Goal: Complete application form: Complete application form

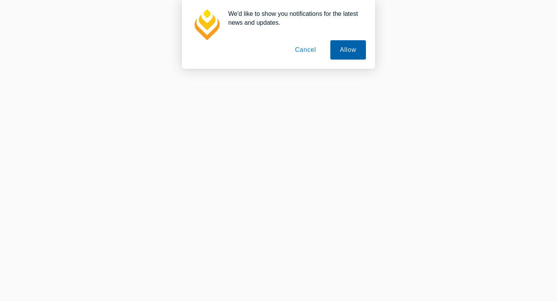
click at [339, 56] on button "Allow" at bounding box center [348, 49] width 36 height 19
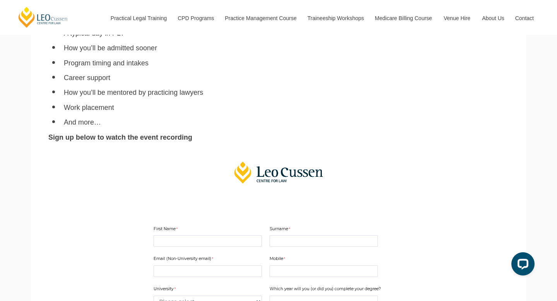
scroll to position [424, 0]
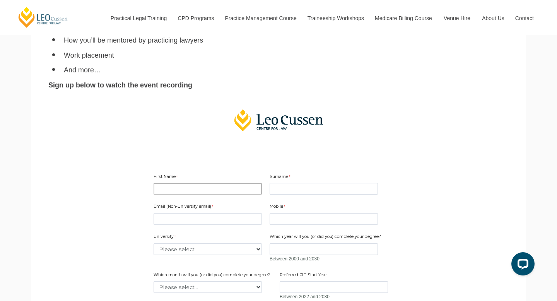
click at [210, 183] on input "First Name" at bounding box center [207, 189] width 108 height 12
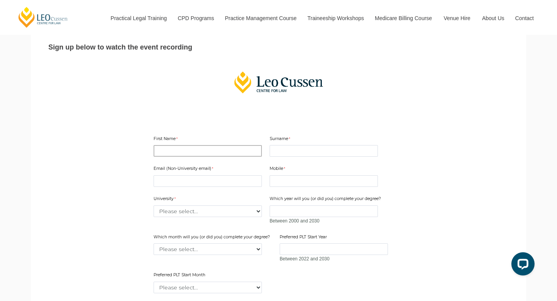
scroll to position [477, 0]
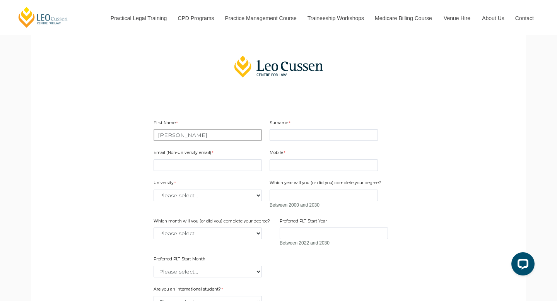
type input "[PERSON_NAME]"
click at [304, 129] on input "Surname" at bounding box center [323, 135] width 108 height 12
type input "K"
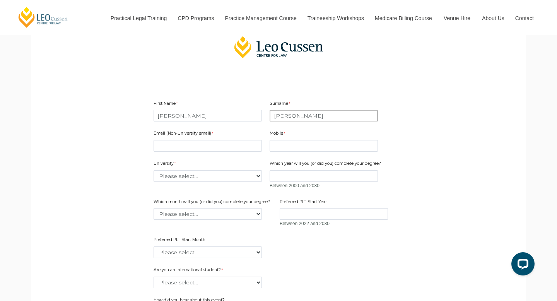
scroll to position [497, 0]
type input "Lee Oh"
click at [196, 140] on input "Email (Non-University email)" at bounding box center [207, 146] width 108 height 12
type input "shanaleeoh@gmail.com"
click at [288, 140] on input "Mobile" at bounding box center [323, 146] width 108 height 12
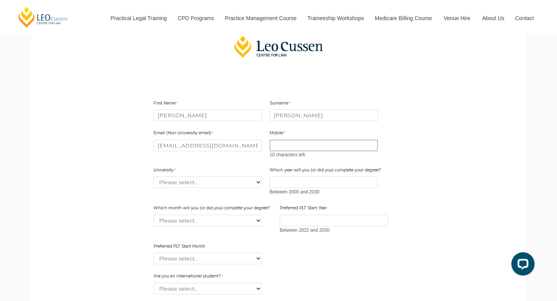
type input "0414784028"
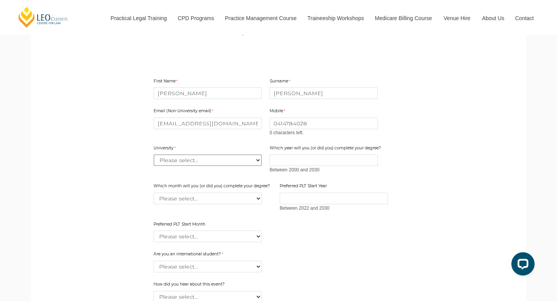
click at [183, 129] on div "Email (Non-University email) shanaleeoh@gmail.com Mobile 0414784028 0 character…" at bounding box center [278, 172] width 256 height 143
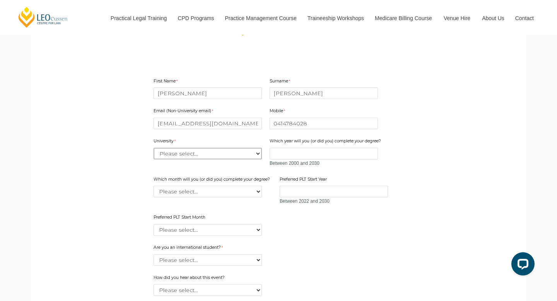
select select "tfa_2194"
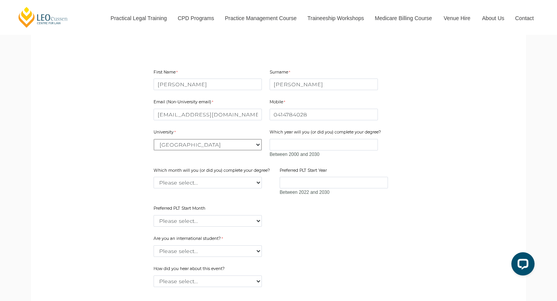
scroll to position [529, 0]
click at [314, 138] on input "Which year will you (or did you) complete your degree?" at bounding box center [323, 144] width 108 height 12
type input "2025"
click at [207, 176] on select "Please select... January February March April May June July August September Oc…" at bounding box center [207, 182] width 108 height 12
select select "tfa_2233"
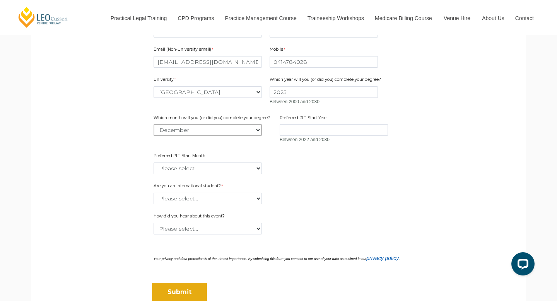
scroll to position [575, 0]
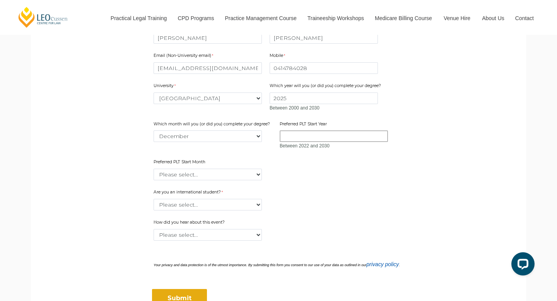
click at [316, 130] on input "Preferred PLT Start Year" at bounding box center [334, 136] width 108 height 12
type input "2026"
click at [193, 169] on select "Please select... January February March April May June July August September Oc…" at bounding box center [207, 175] width 108 height 12
select select "tfa_2337"
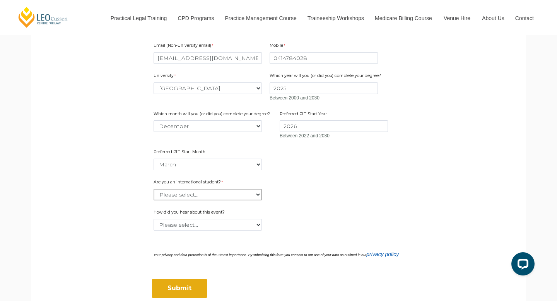
click at [229, 189] on select "Please select... Yes No" at bounding box center [207, 195] width 108 height 12
select select "tfa_59"
click at [213, 219] on select "Please select... Email Facebook Instagram LinkedIn LSS Faculty Friend Website O…" at bounding box center [207, 225] width 108 height 12
select select "tfa_2239"
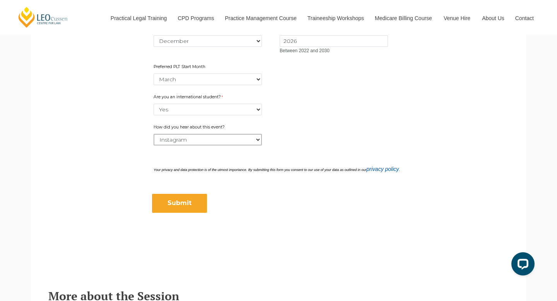
scroll to position [636, 0]
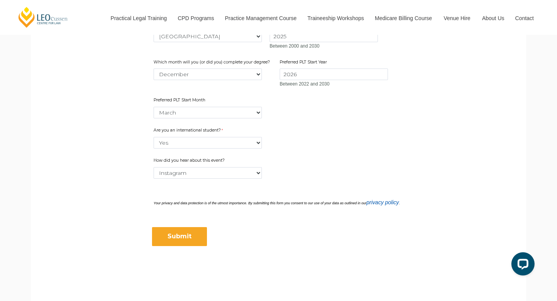
click at [183, 227] on input "Submit" at bounding box center [179, 236] width 55 height 19
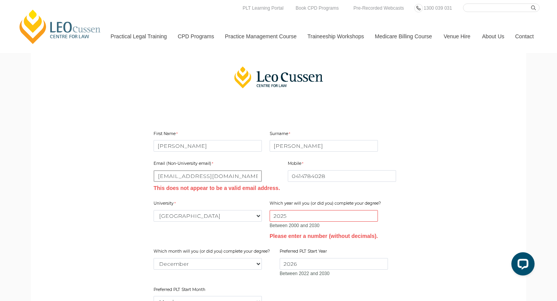
scroll to position [460, 0]
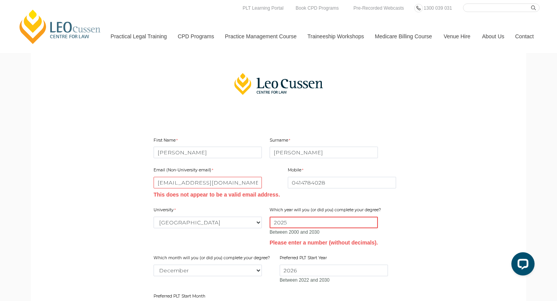
click at [303, 217] on input "2025" at bounding box center [323, 223] width 108 height 12
type input "2025"
click at [231, 177] on input "shanaleeoh@gmail.com" at bounding box center [207, 183] width 108 height 12
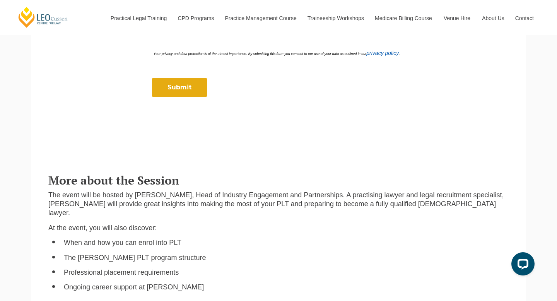
scroll to position [730, 0]
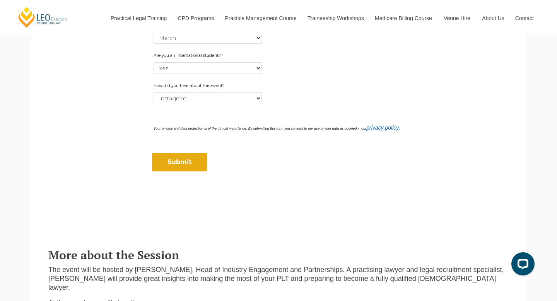
click at [176, 140] on div "Submit" at bounding box center [278, 157] width 256 height 38
click at [176, 153] on input "Submit" at bounding box center [179, 162] width 55 height 19
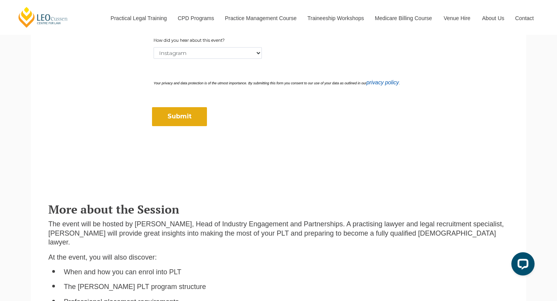
scroll to position [720, 0]
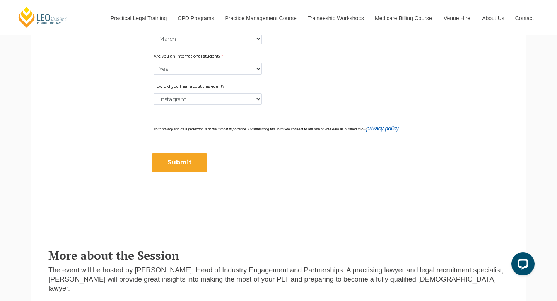
click at [174, 153] on input "Submit" at bounding box center [179, 162] width 55 height 19
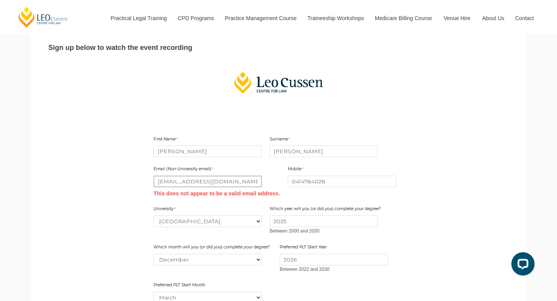
scroll to position [460, 0]
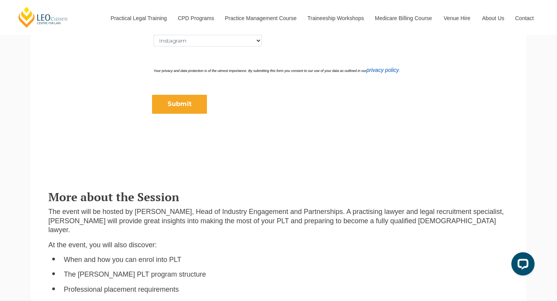
type input "shanaleeoh@gmail.com"
click at [171, 95] on input "Submit" at bounding box center [179, 104] width 55 height 19
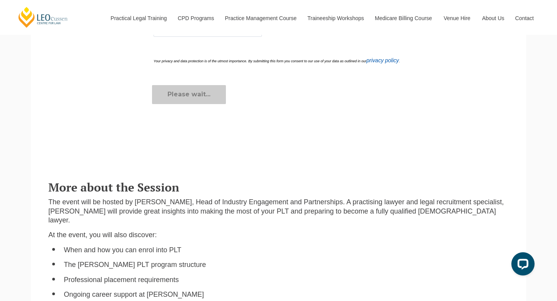
scroll to position [769, 0]
